Goal: Check status: Check status

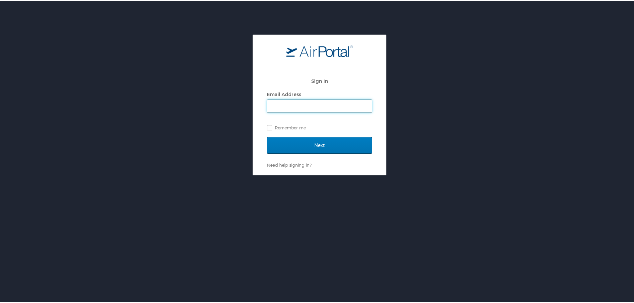
click at [303, 105] on input "Email Address" at bounding box center [319, 104] width 104 height 13
type input "bheston@biocryst.com"
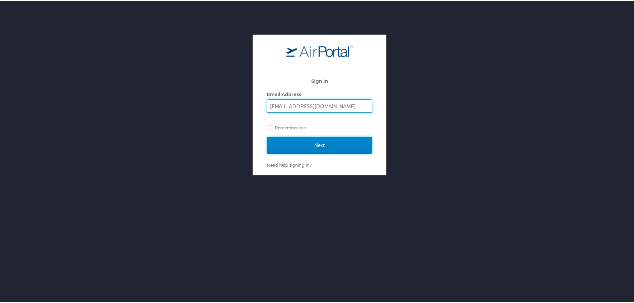
click at [308, 140] on input "Next" at bounding box center [319, 144] width 105 height 17
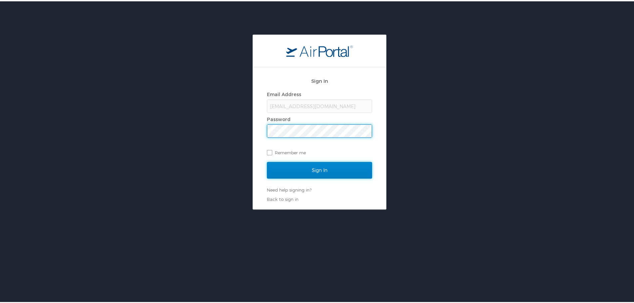
click at [308, 162] on input "Sign In" at bounding box center [319, 169] width 105 height 17
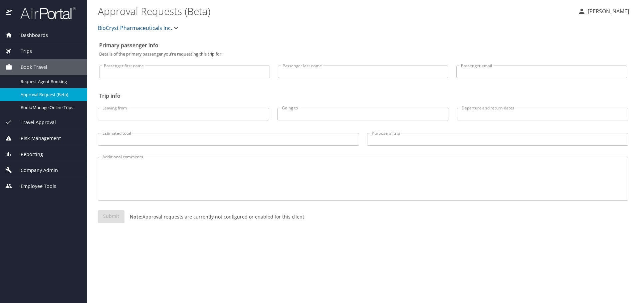
click at [31, 52] on span "Trips" at bounding box center [22, 51] width 20 height 7
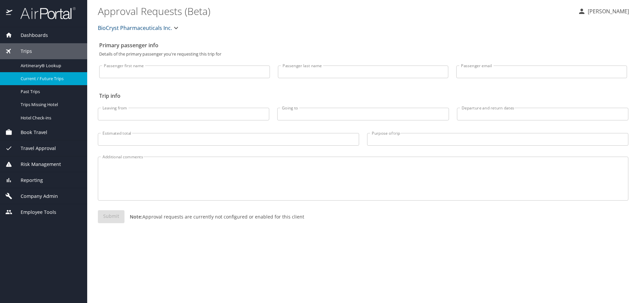
click at [38, 77] on span "Current / Future Trips" at bounding box center [50, 79] width 59 height 6
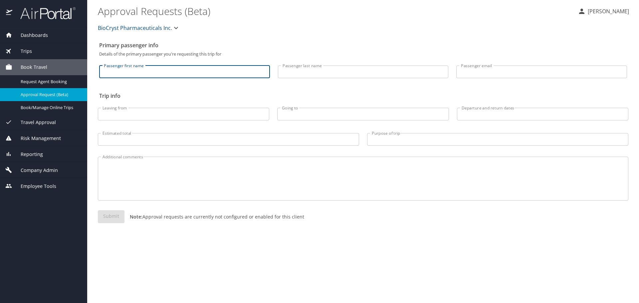
click at [146, 74] on input "Passenger first name" at bounding box center [184, 72] width 171 height 13
type input "weihe"
click at [120, 241] on div "Primary passenger info Details of the primary passenger you're requesting this …" at bounding box center [363, 171] width 530 height 264
click at [29, 53] on span "Trips" at bounding box center [22, 51] width 20 height 7
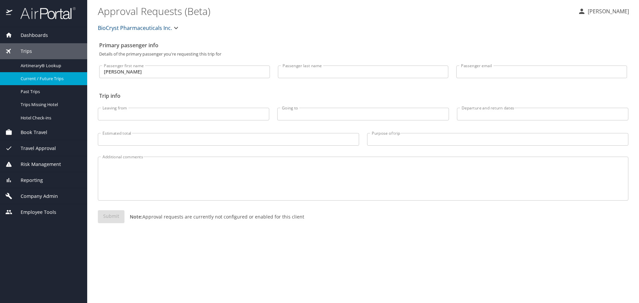
click at [38, 79] on span "Current / Future Trips" at bounding box center [50, 79] width 59 height 6
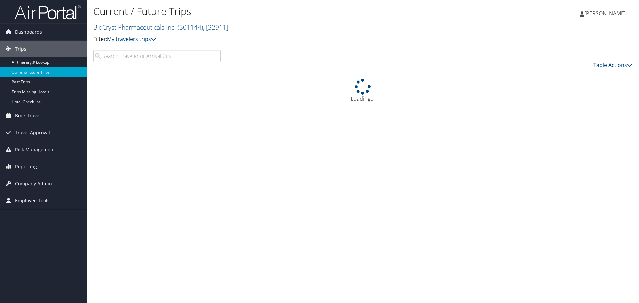
click at [142, 54] on input "search" at bounding box center [156, 56] width 127 height 12
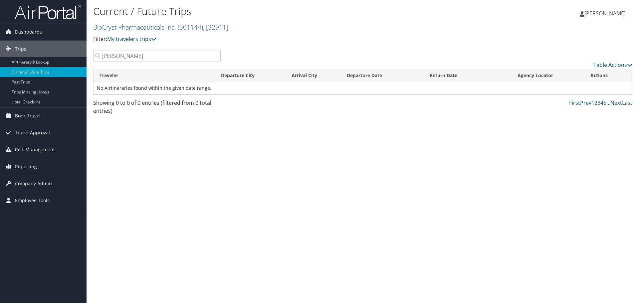
type input "[PERSON_NAME]"
click at [250, 177] on div "Current / Future Trips BioCryst Pharmaceuticals Inc. ( 301144 ) , [ 32911 ] Bio…" at bounding box center [362, 151] width 552 height 303
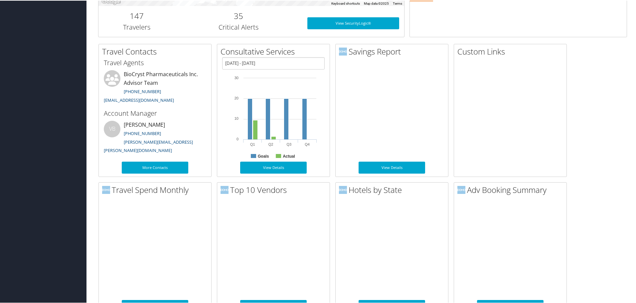
scroll to position [266, 0]
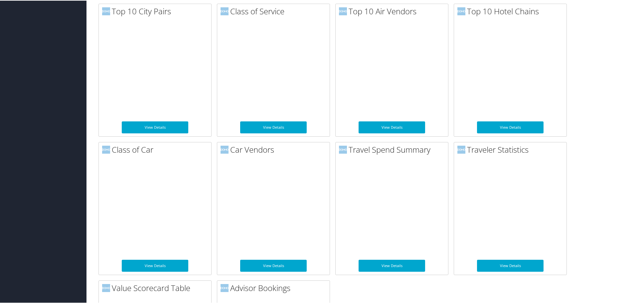
scroll to position [732, 0]
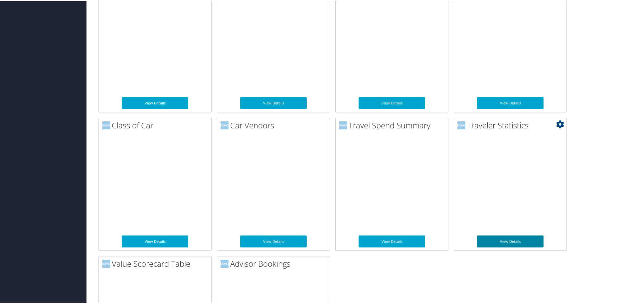
click at [513, 243] on link "View Details" at bounding box center [510, 241] width 67 height 12
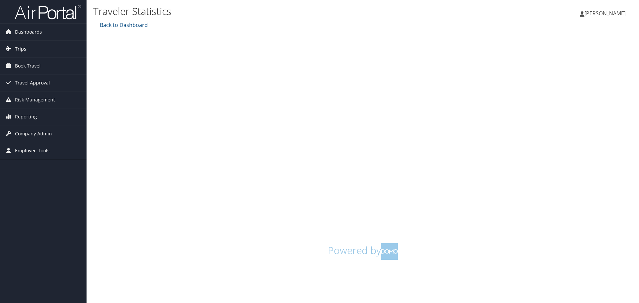
click at [39, 42] on link "Trips" at bounding box center [43, 49] width 86 height 17
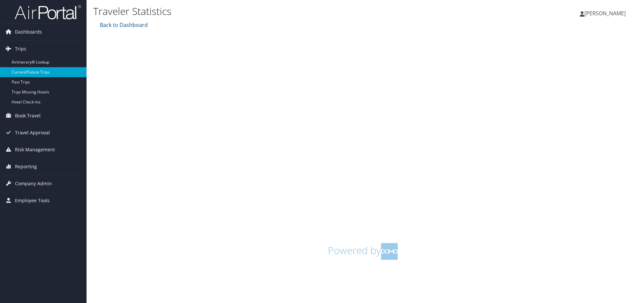
click at [33, 69] on link "Current/Future Trips" at bounding box center [43, 72] width 86 height 10
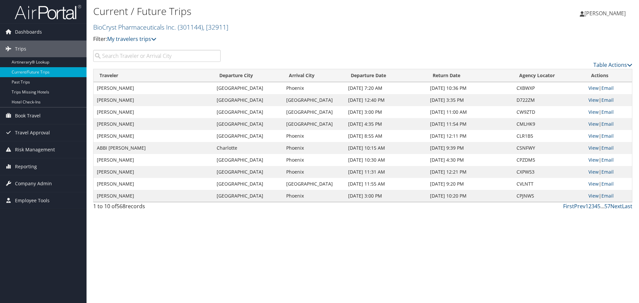
click at [161, 54] on input "search" at bounding box center [156, 56] width 127 height 12
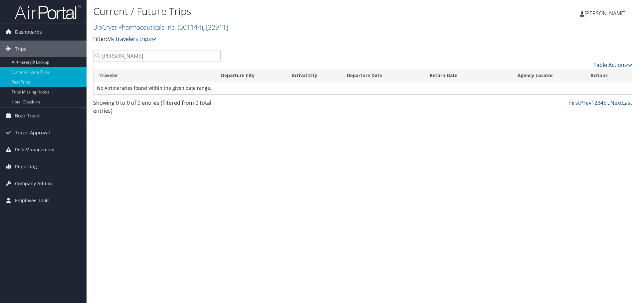
type input "[PERSON_NAME]"
click at [39, 80] on link "Past Trips" at bounding box center [43, 82] width 86 height 10
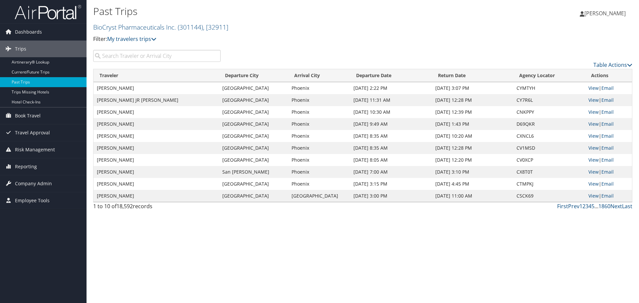
click at [155, 60] on input "search" at bounding box center [156, 56] width 127 height 12
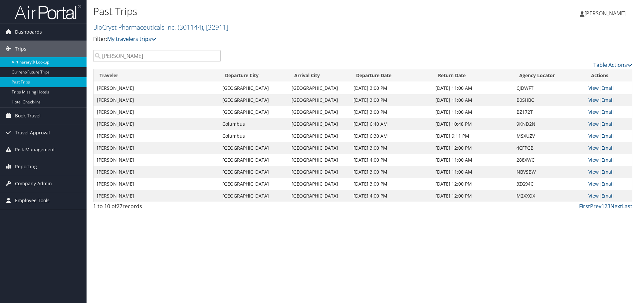
type input "steffany"
click at [43, 61] on link "Airtinerary® Lookup" at bounding box center [43, 62] width 86 height 10
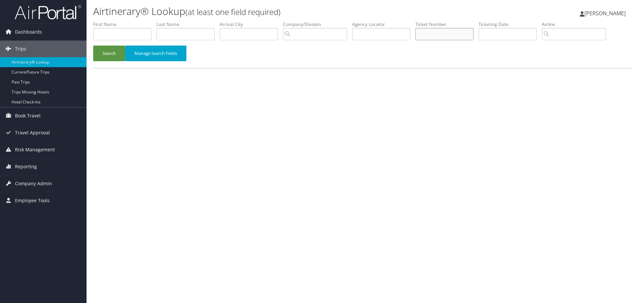
click at [463, 36] on input "text" at bounding box center [444, 34] width 58 height 12
paste input "CSC3GX"
type input "CSC3GX"
click at [120, 54] on button "Search" at bounding box center [109, 54] width 32 height 16
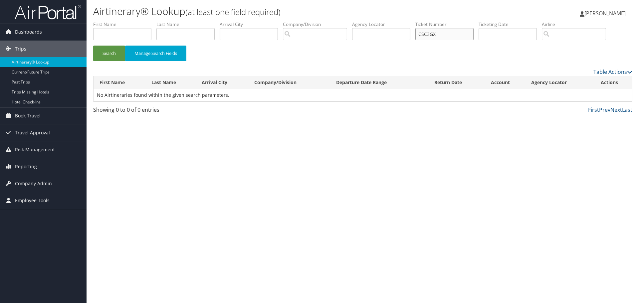
drag, startPoint x: 459, startPoint y: 32, endPoint x: 364, endPoint y: 39, distance: 95.7
click at [366, 21] on ul "First Name Last Name Departure City Arrival City Company/Division Airport/City …" at bounding box center [362, 21] width 539 height 0
click at [116, 32] on input "text" at bounding box center [122, 34] width 58 height 12
type input "Steffany"
click at [93, 46] on button "Search" at bounding box center [109, 54] width 32 height 16
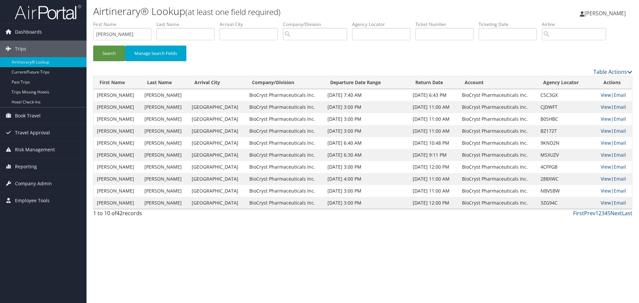
click at [603, 94] on link "View" at bounding box center [605, 95] width 10 height 6
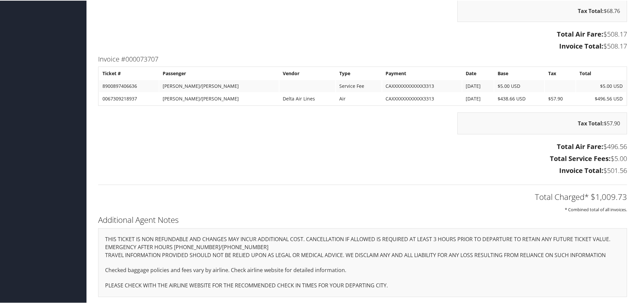
scroll to position [250, 0]
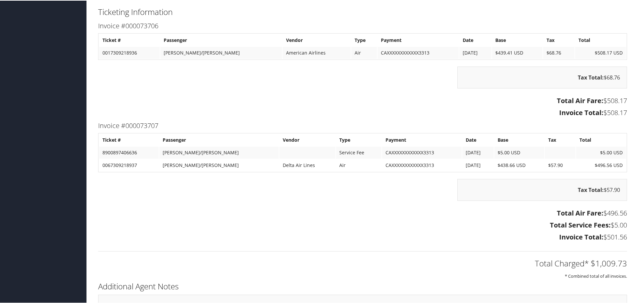
click at [360, 238] on h3 "Invoice Total: $501.56" at bounding box center [362, 236] width 529 height 9
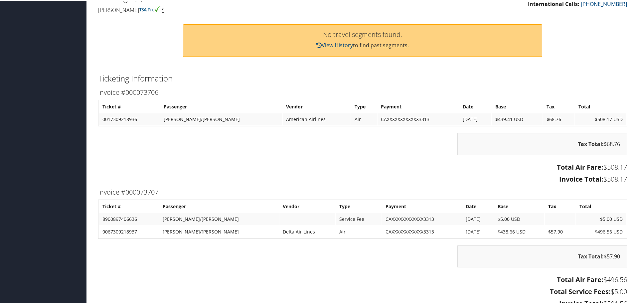
scroll to position [0, 0]
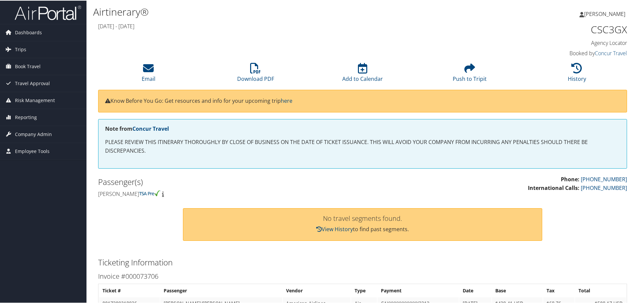
click at [302, 184] on h2 "Passenger(s)" at bounding box center [227, 181] width 259 height 11
